Goal: Check status

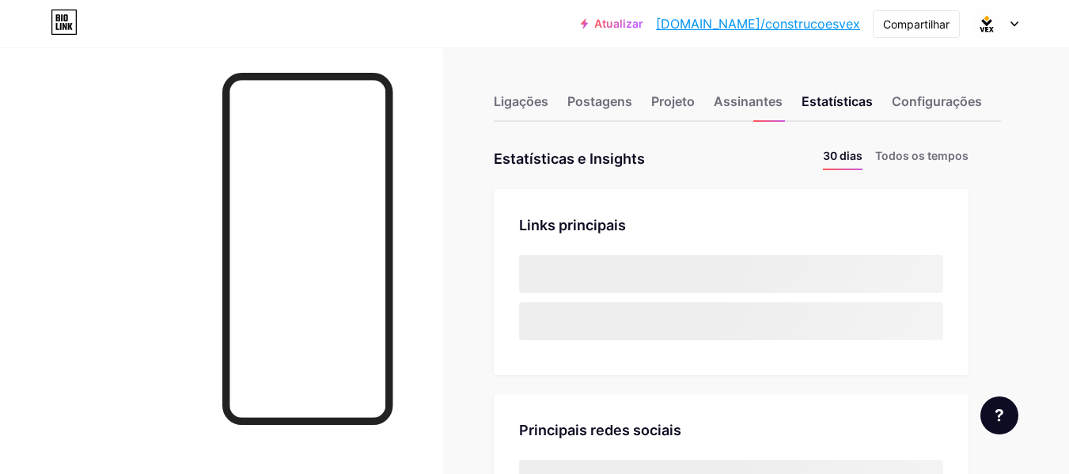
scroll to position [474, 1069]
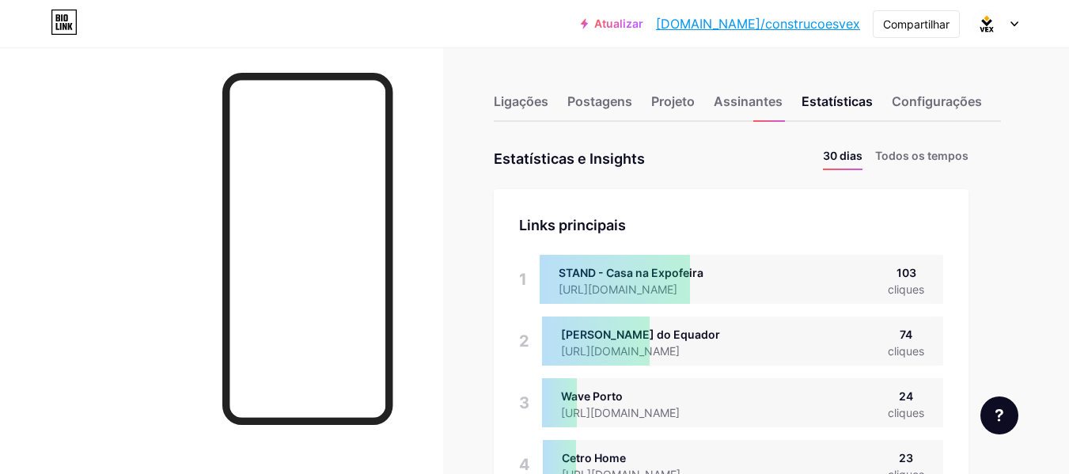
click at [582, 85] on div "Ligações Postagens Projeto Assinantes Estatísticas Configurações" at bounding box center [747, 93] width 507 height 55
click at [584, 106] on font "Postagens" at bounding box center [599, 101] width 65 height 16
